Goal: Transaction & Acquisition: Download file/media

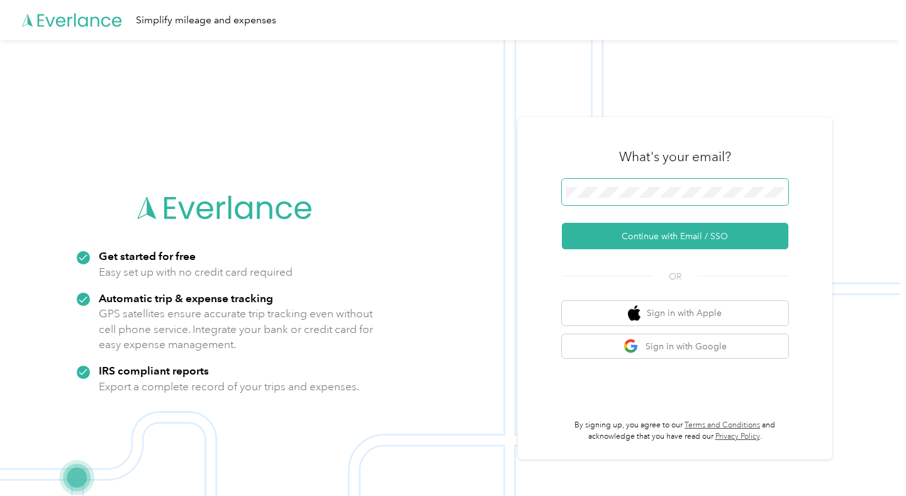
click at [621, 183] on span at bounding box center [675, 192] width 226 height 26
click at [622, 199] on span at bounding box center [675, 192] width 226 height 26
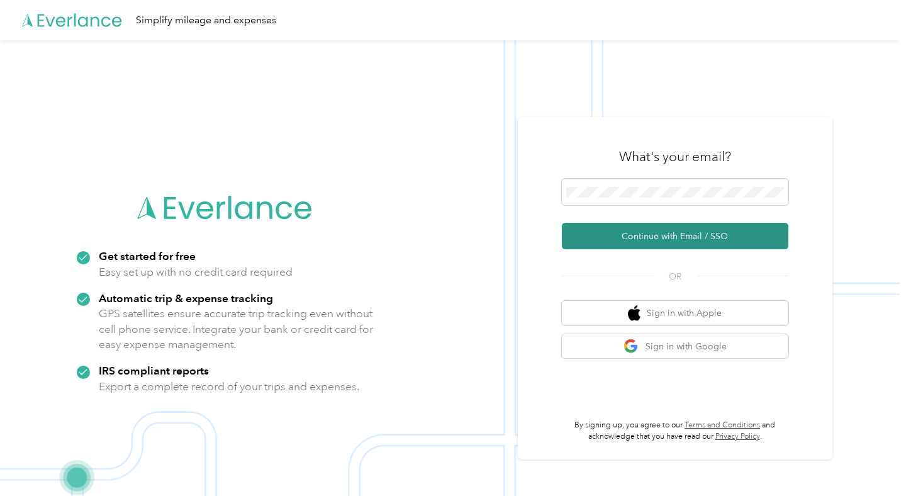
click at [669, 235] on button "Continue with Email / SSO" at bounding box center [675, 236] width 226 height 26
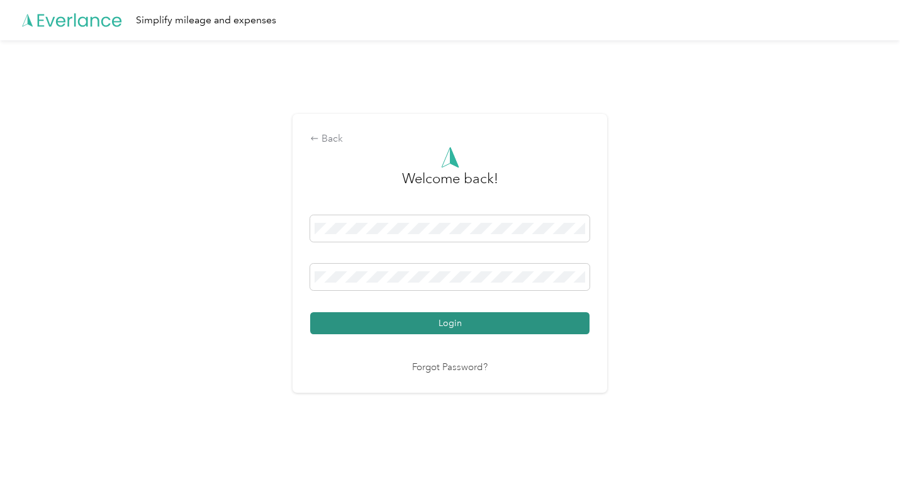
click at [353, 330] on button "Login" at bounding box center [449, 323] width 279 height 22
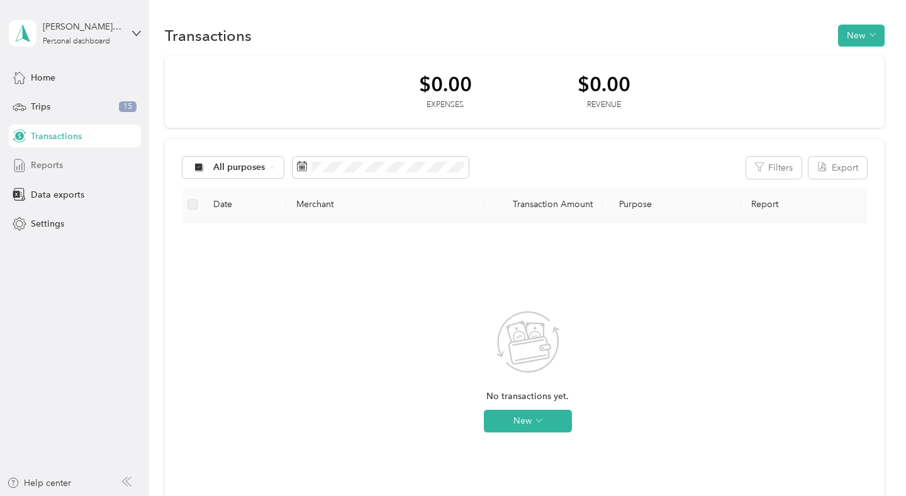
click at [46, 173] on div "Reports" at bounding box center [75, 165] width 132 height 23
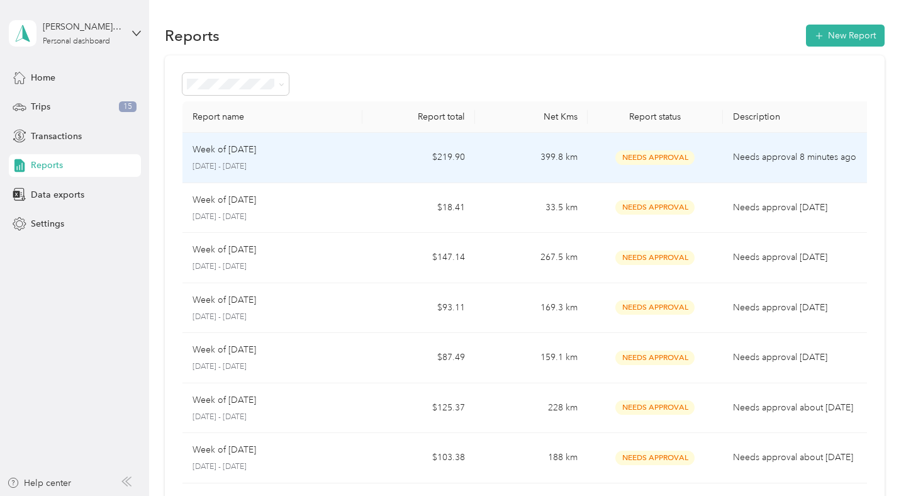
click at [514, 166] on td "399.8 km" at bounding box center [531, 158] width 113 height 50
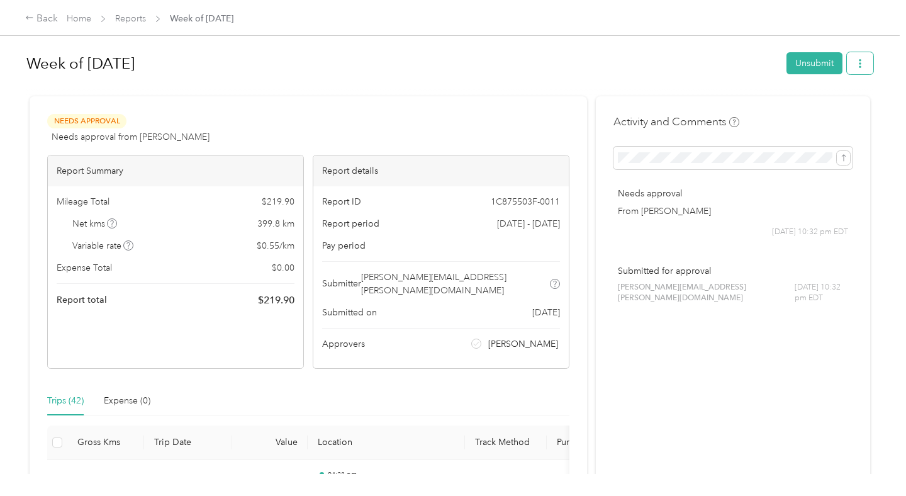
click at [861, 67] on icon "button" at bounding box center [860, 63] width 3 height 9
click at [815, 103] on span "Download" at bounding box center [831, 109] width 42 height 13
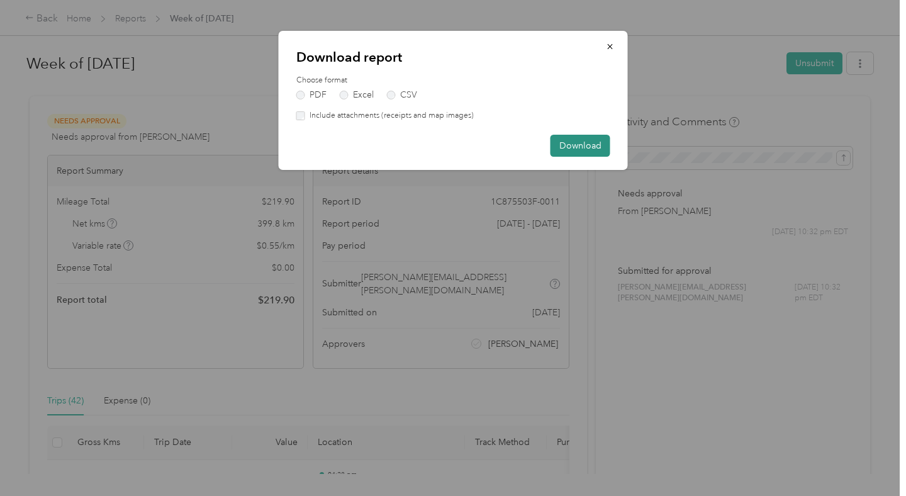
click at [567, 144] on button "Download" at bounding box center [581, 146] width 60 height 22
